Goal: Information Seeking & Learning: Learn about a topic

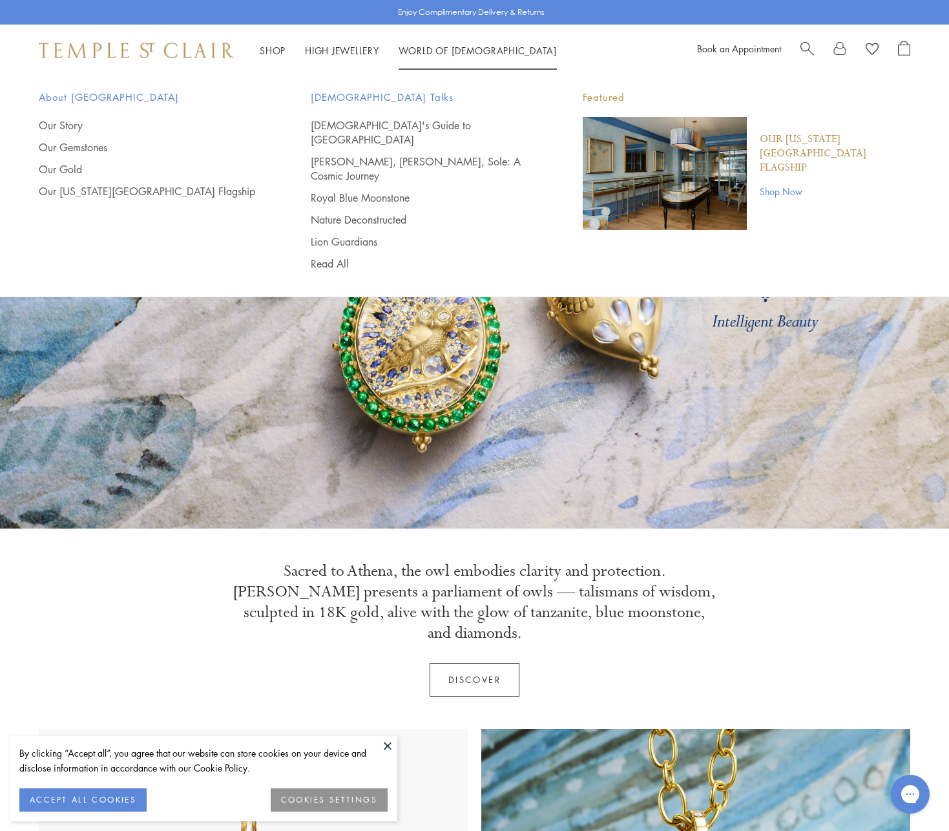
click at [429, 51] on link "World of [GEOGRAPHIC_DATA][DEMOGRAPHIC_DATA]" at bounding box center [478, 50] width 158 height 13
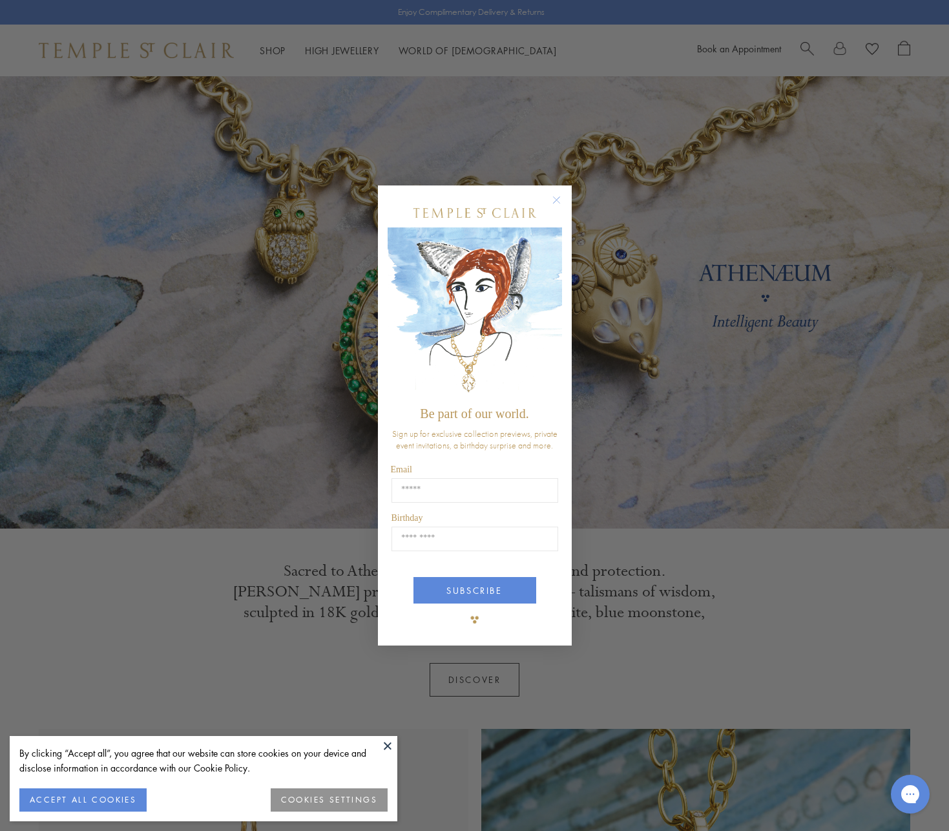
click at [553, 199] on circle "Close dialog" at bounding box center [557, 201] width 16 height 16
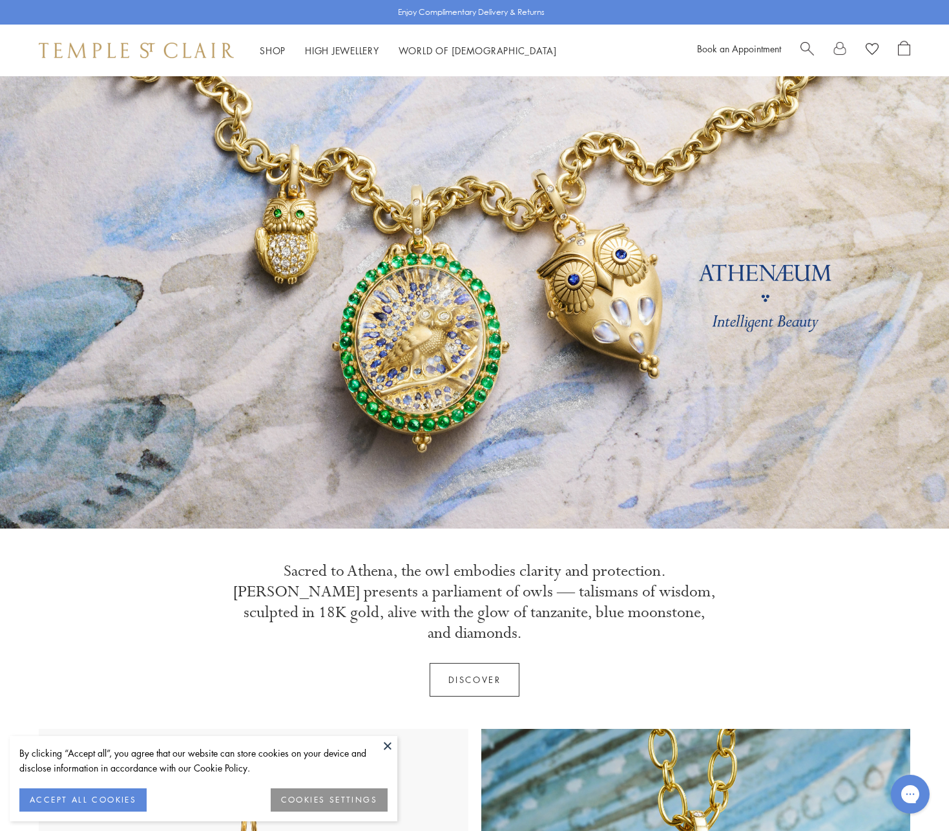
click at [392, 748] on button at bounding box center [387, 745] width 19 height 19
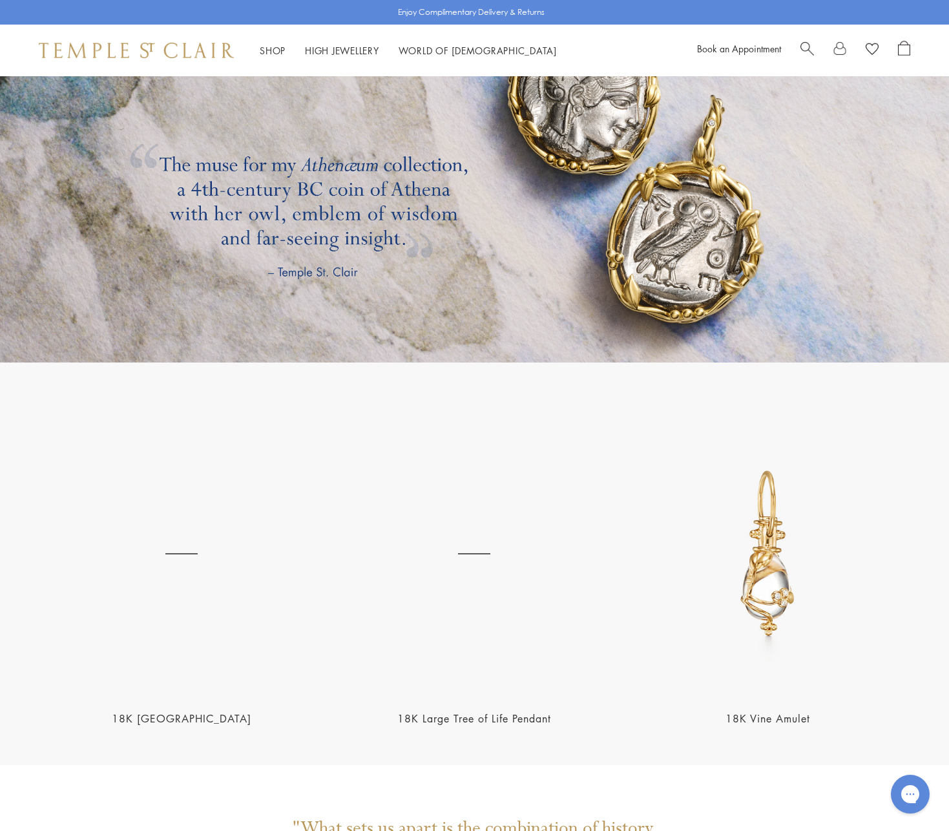
scroll to position [3285, 0]
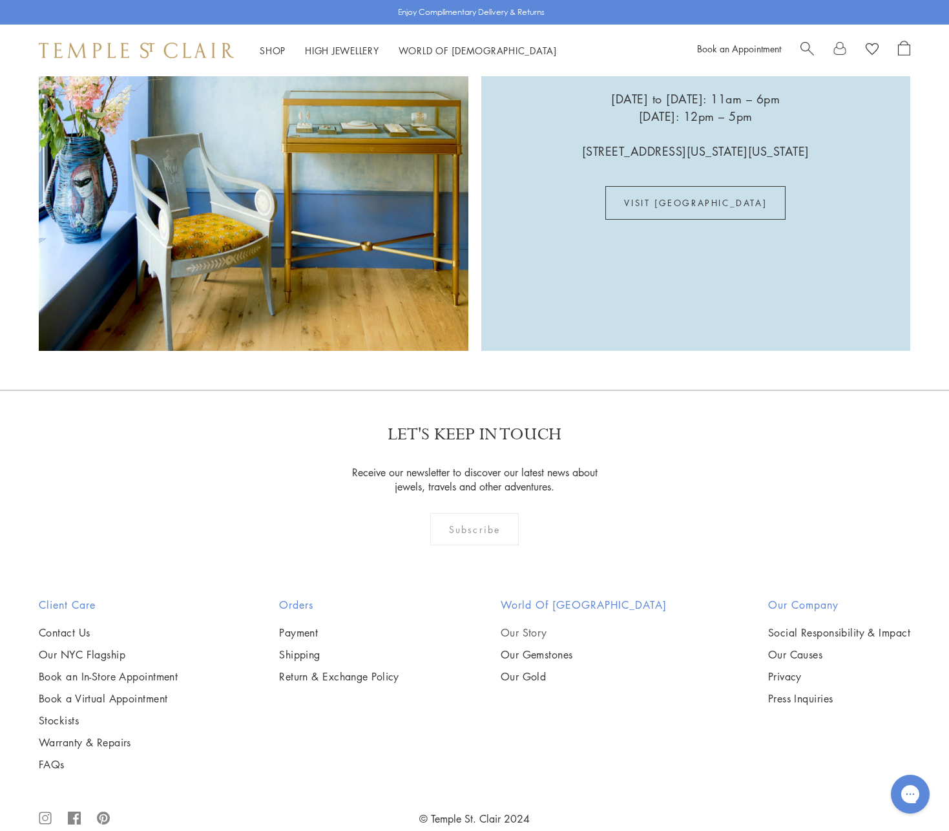
click at [543, 626] on link "Our Story" at bounding box center [584, 633] width 166 height 14
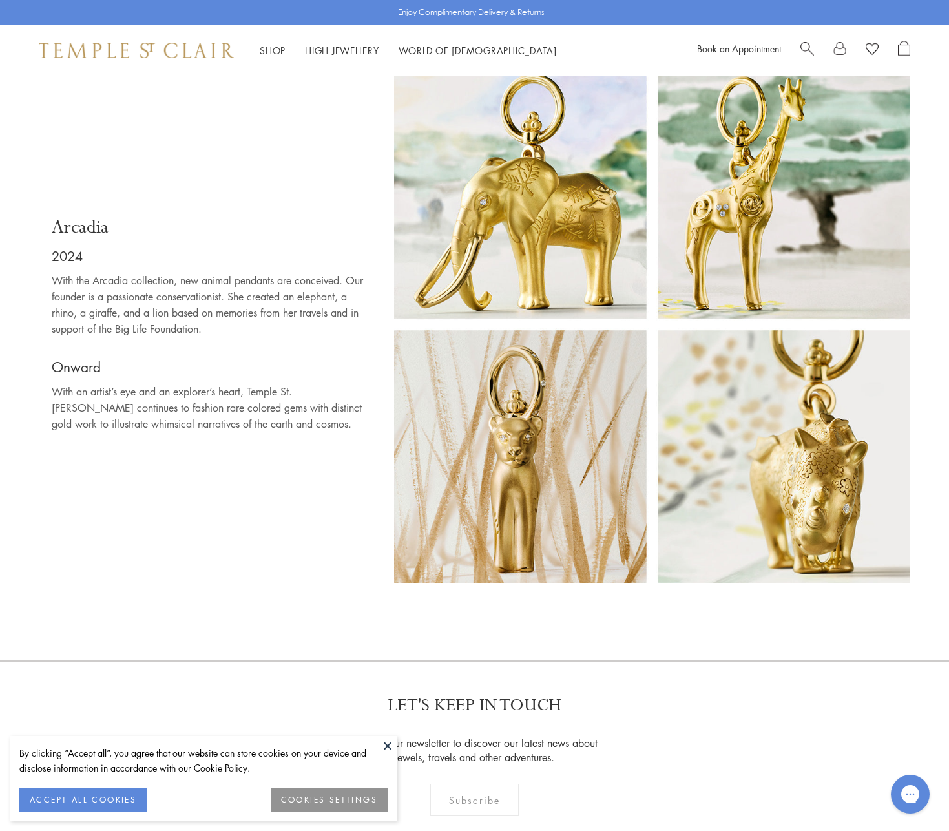
scroll to position [7910, 0]
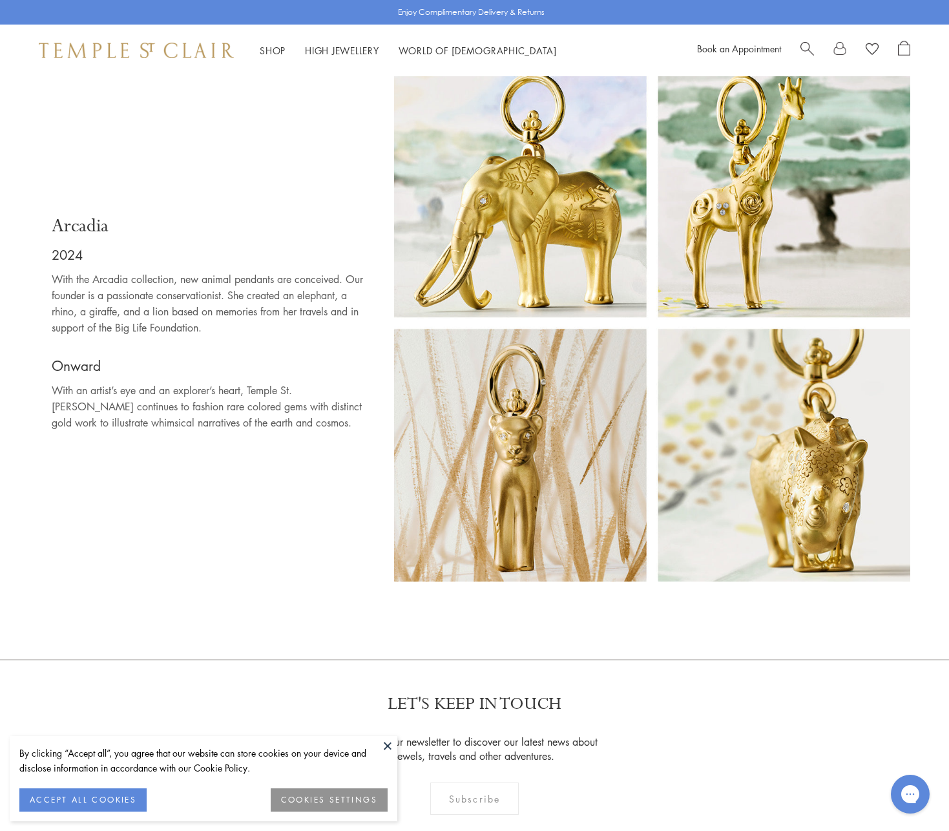
click at [390, 748] on button at bounding box center [387, 745] width 19 height 19
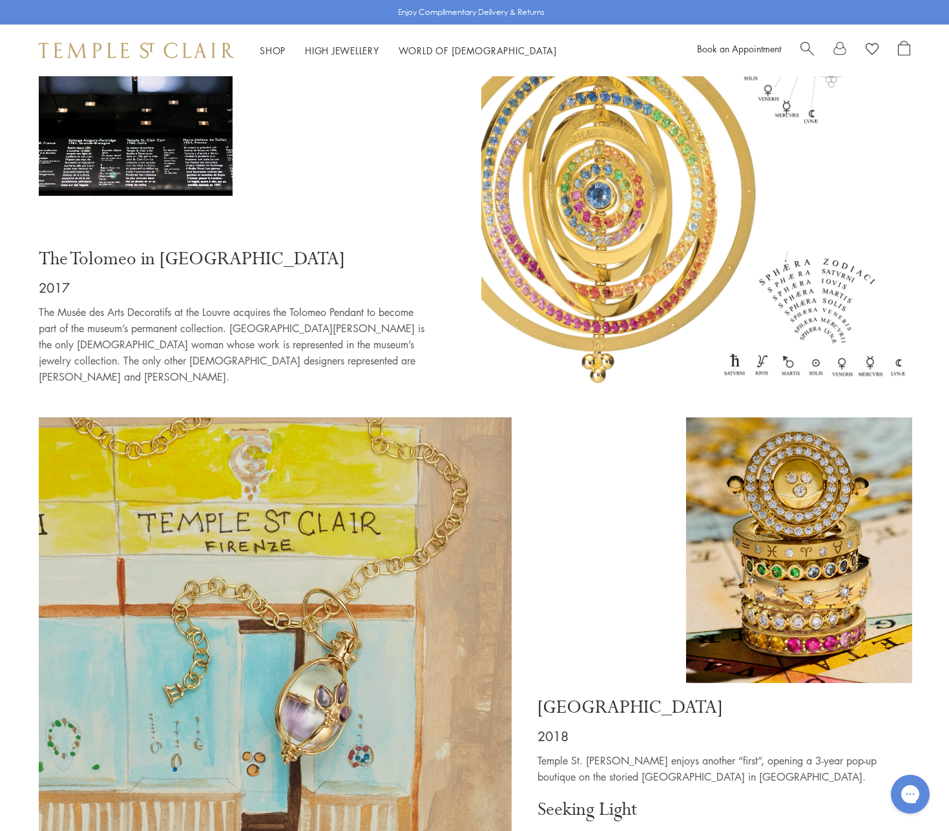
scroll to position [5642, 0]
click at [317, 49] on link "High Jewellery High Jewellery" at bounding box center [342, 50] width 74 height 13
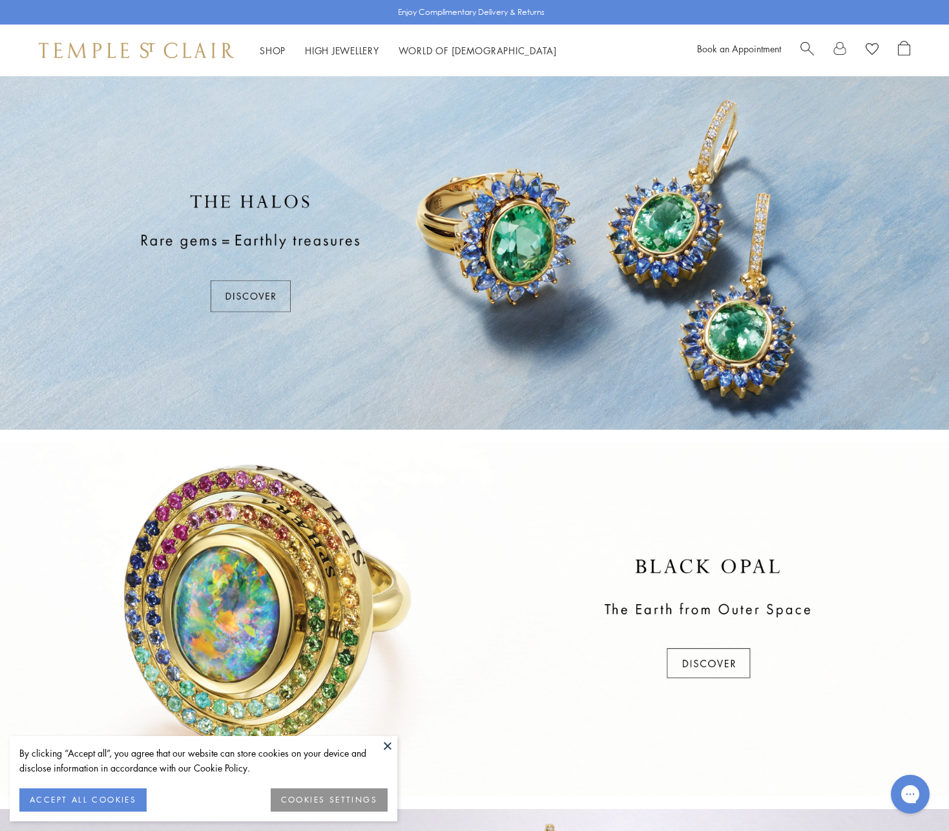
drag, startPoint x: 572, startPoint y: 429, endPoint x: 437, endPoint y: 428, distance: 135.1
click at [572, 429] on div at bounding box center [474, 253] width 949 height 354
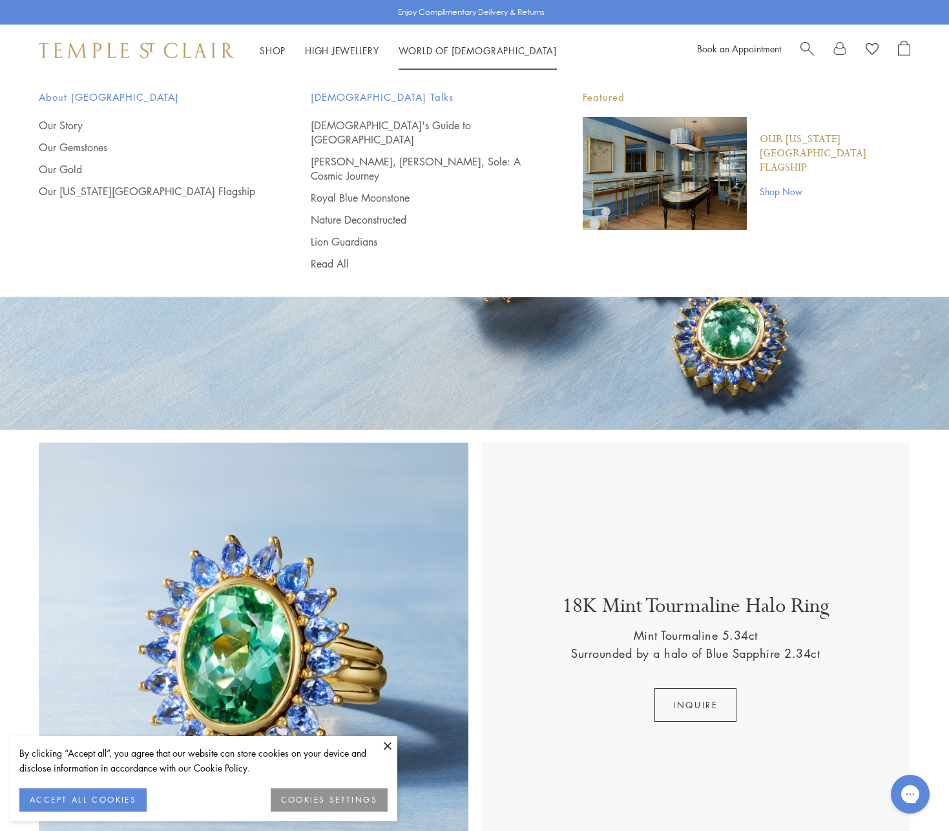
click at [433, 56] on li "World of Temple World of Temple About Temple St. Clair Our Story Our Gemstones …" at bounding box center [478, 51] width 158 height 16
click at [431, 51] on link "World of [GEOGRAPHIC_DATA][DEMOGRAPHIC_DATA]" at bounding box center [478, 50] width 158 height 13
click at [383, 123] on link "[DEMOGRAPHIC_DATA]'s Guide to [GEOGRAPHIC_DATA]" at bounding box center [421, 132] width 220 height 28
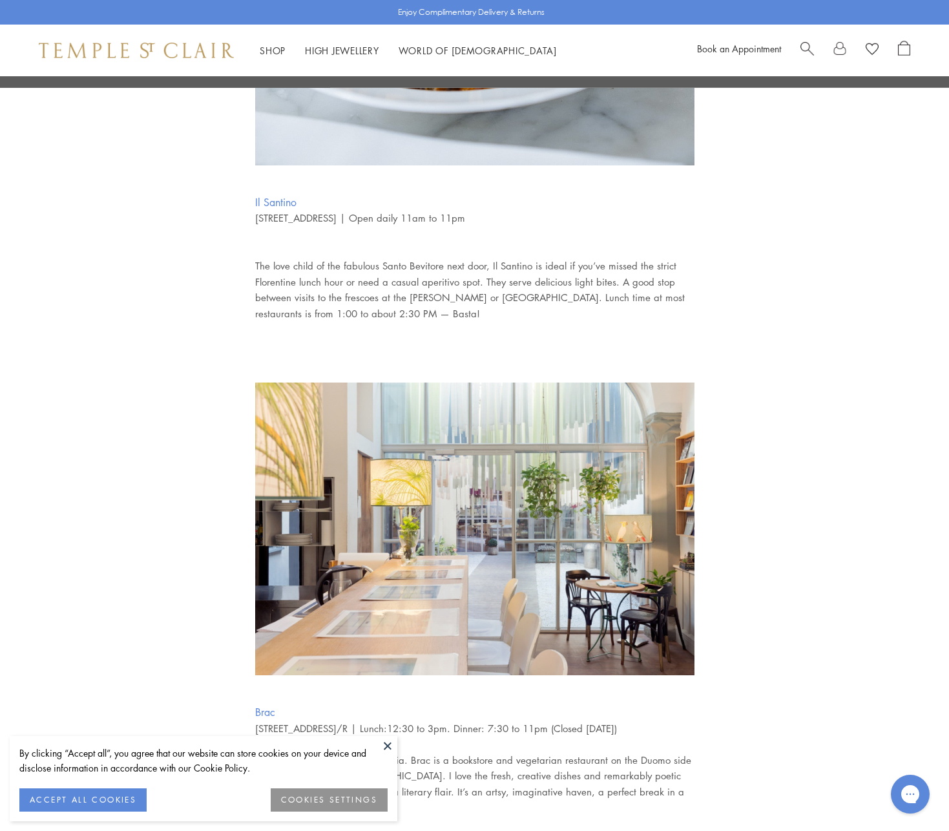
scroll to position [5360, 0]
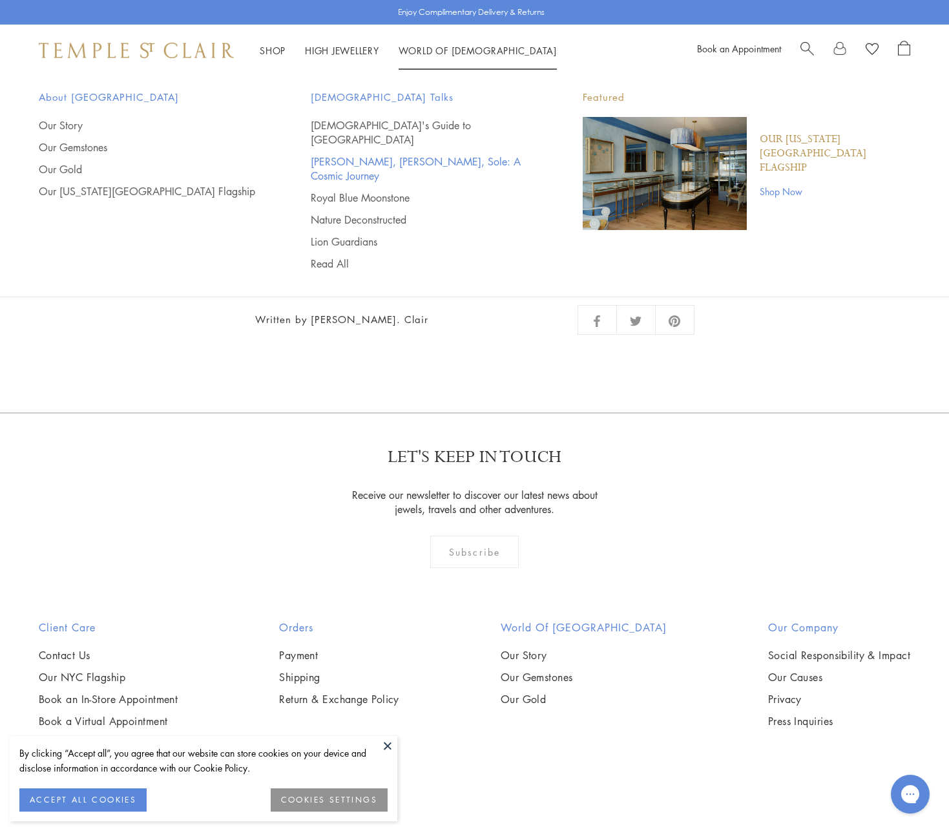
click at [348, 154] on link "[PERSON_NAME], [PERSON_NAME], Sole: A Cosmic Journey" at bounding box center [421, 168] width 220 height 28
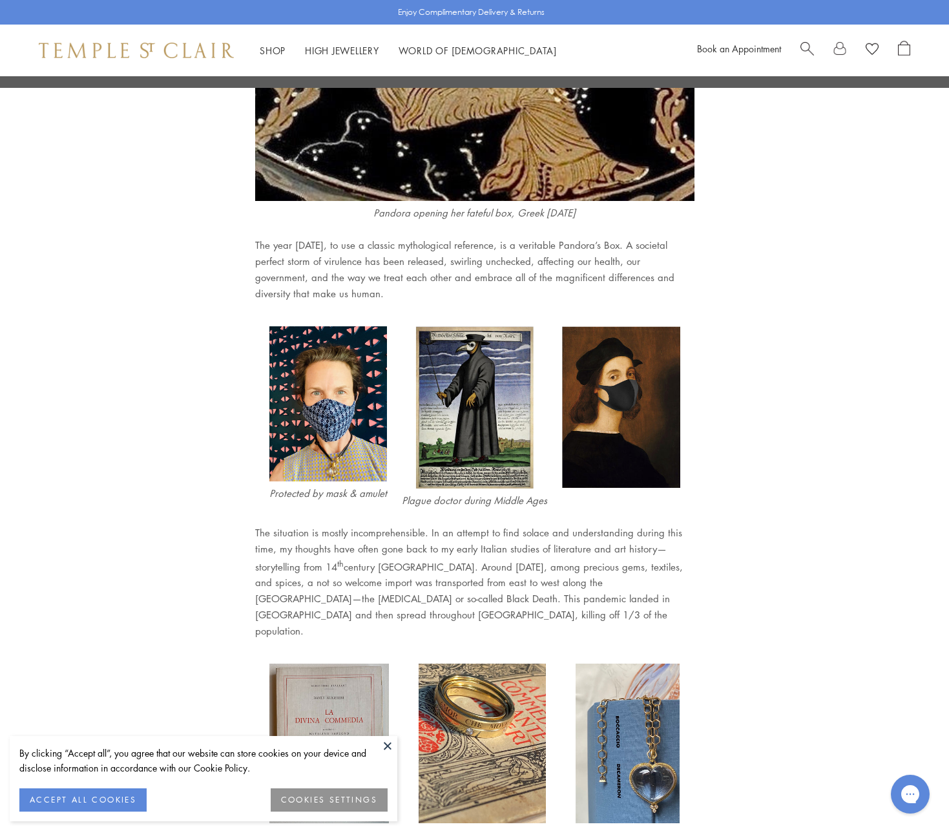
scroll to position [949, 0]
